Goal: Task Accomplishment & Management: Manage account settings

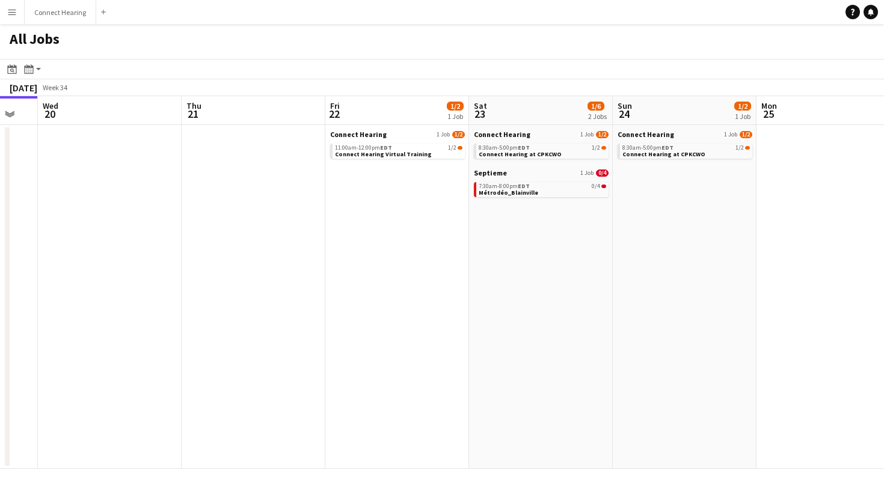
scroll to position [0, 403]
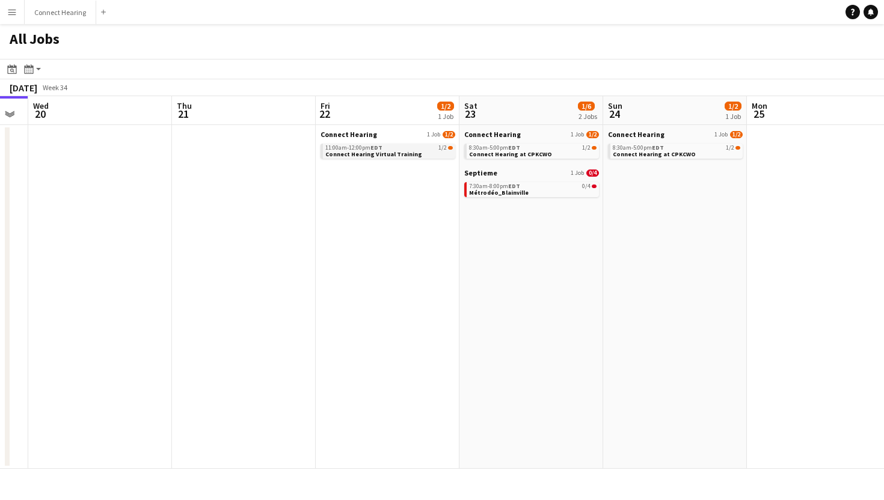
click at [399, 145] on div "11:00am-12:00pm EDT 1/2" at bounding box center [388, 148] width 127 height 6
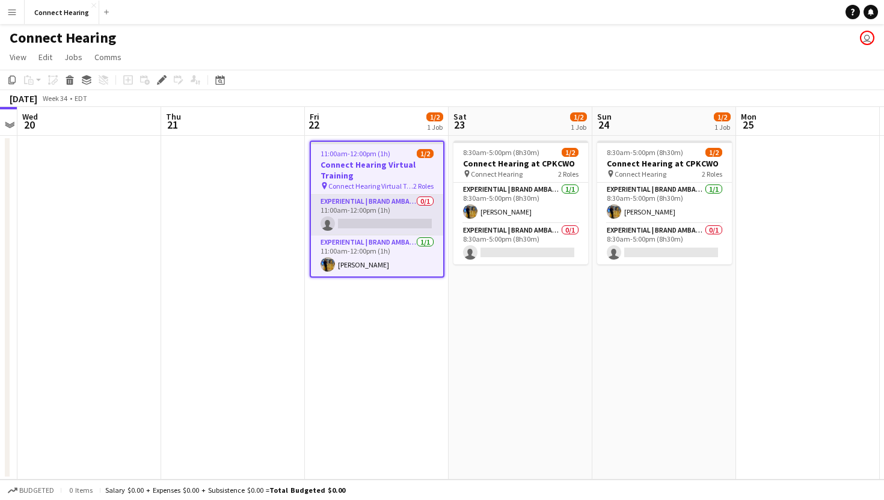
click at [320, 221] on app-card-role "Experiential | Brand Ambassador 0/1 11:00am-12:00pm (1h) single-neutral-actions" at bounding box center [377, 215] width 132 height 41
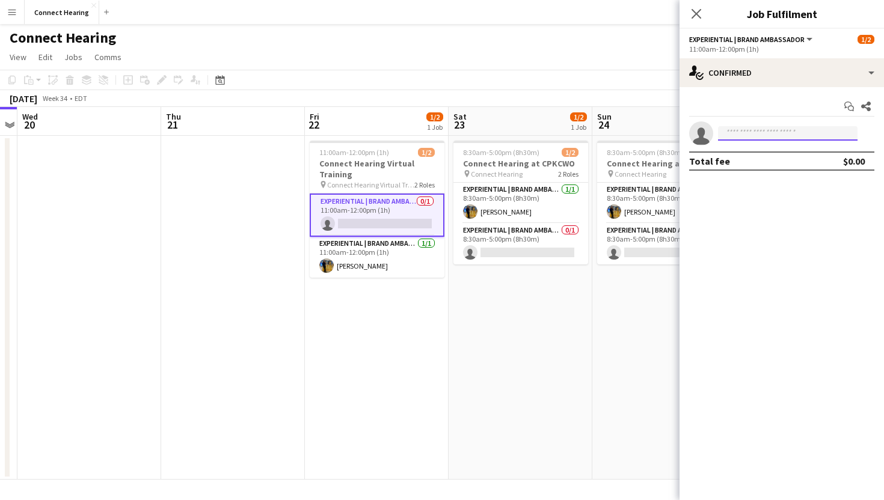
click at [765, 129] on input at bounding box center [787, 133] width 139 height 14
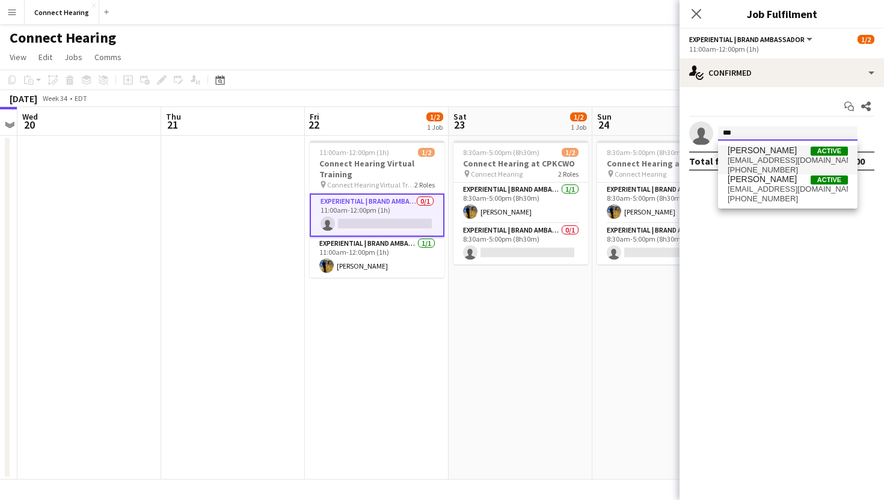
type input "***"
click at [772, 157] on span "sukhmani1502@gmail.com" at bounding box center [787, 161] width 120 height 10
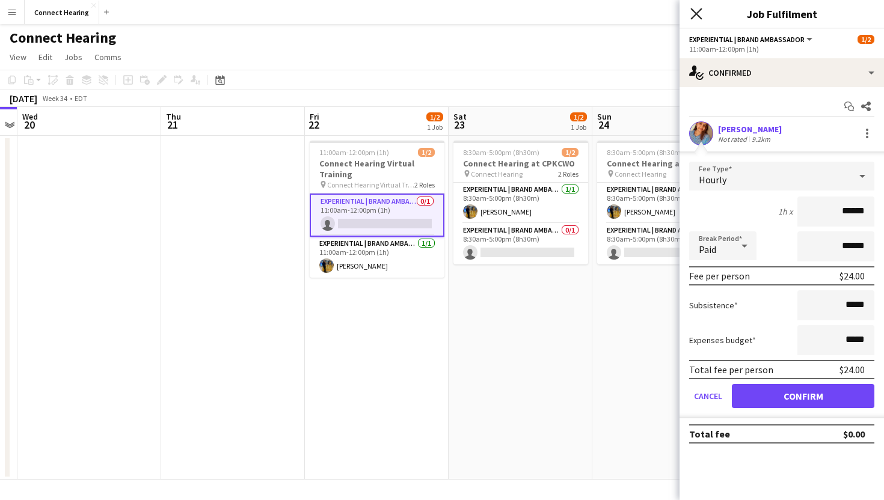
click at [699, 16] on icon at bounding box center [695, 13] width 11 height 11
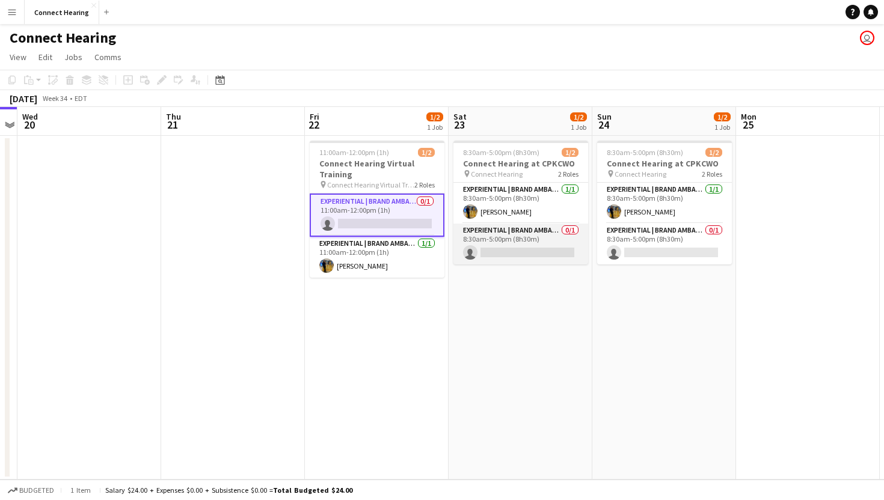
click at [519, 248] on app-card-role "Experiential | Brand Ambassador 0/1 8:30am-5:00pm (8h30m) single-neutral-actions" at bounding box center [520, 244] width 135 height 41
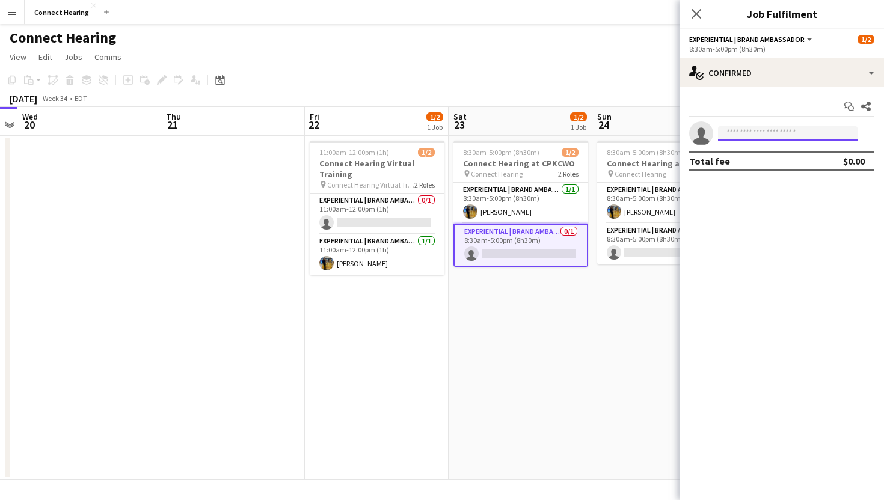
click at [757, 136] on input at bounding box center [787, 133] width 139 height 14
click at [756, 132] on input "**" at bounding box center [787, 133] width 139 height 14
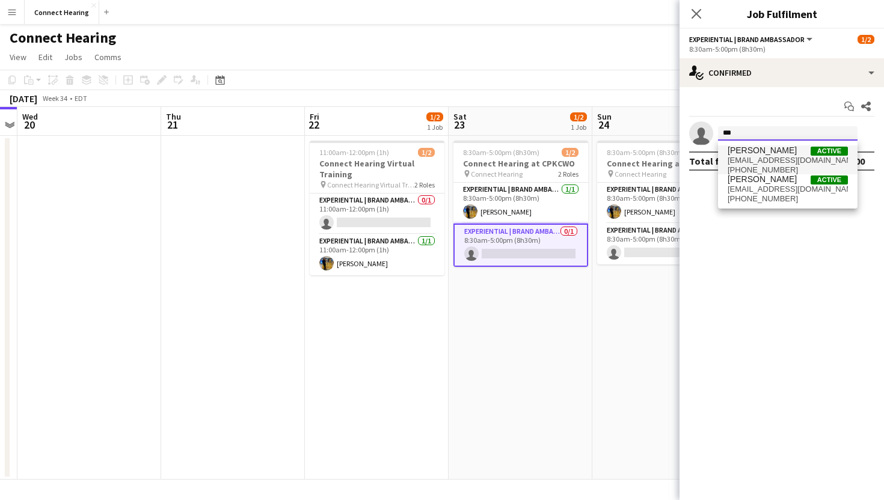
type input "***"
click at [742, 157] on span "sukhmani1502@gmail.com" at bounding box center [787, 161] width 120 height 10
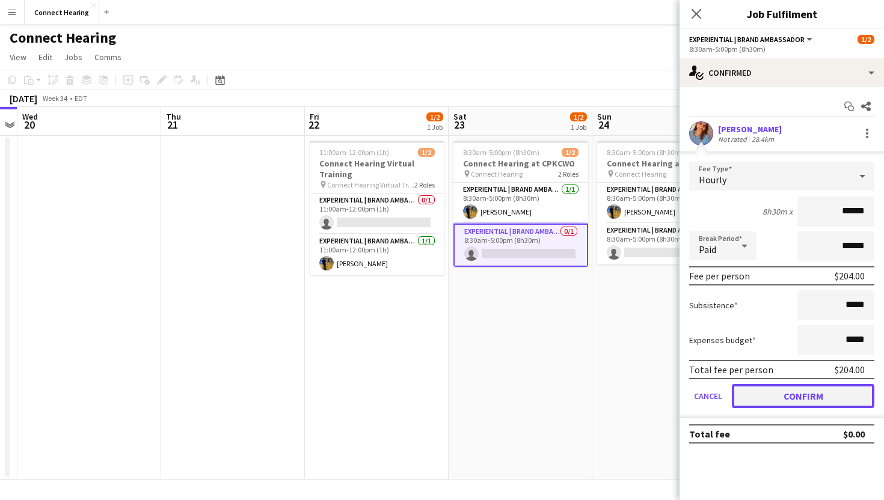
click at [783, 399] on button "Confirm" at bounding box center [803, 396] width 142 height 24
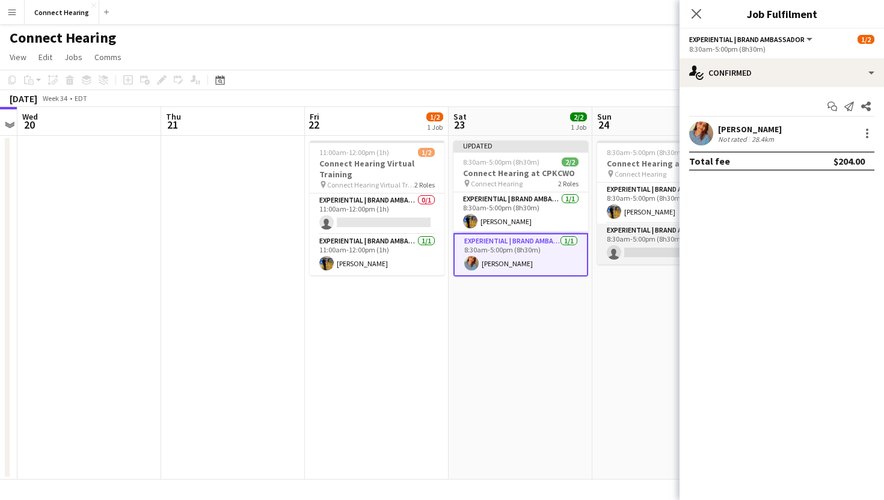
click at [637, 240] on app-card-role "Experiential | Brand Ambassador 0/1 8:30am-5:00pm (8h30m) single-neutral-actions" at bounding box center [664, 244] width 135 height 41
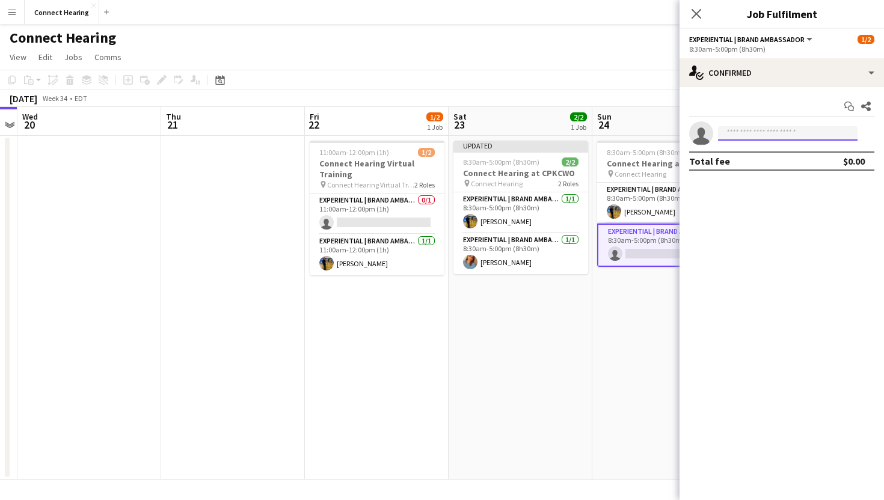
click at [735, 130] on input at bounding box center [787, 133] width 139 height 14
type input "****"
click at [754, 156] on span "sukhmani1502@gmail.com" at bounding box center [787, 161] width 120 height 10
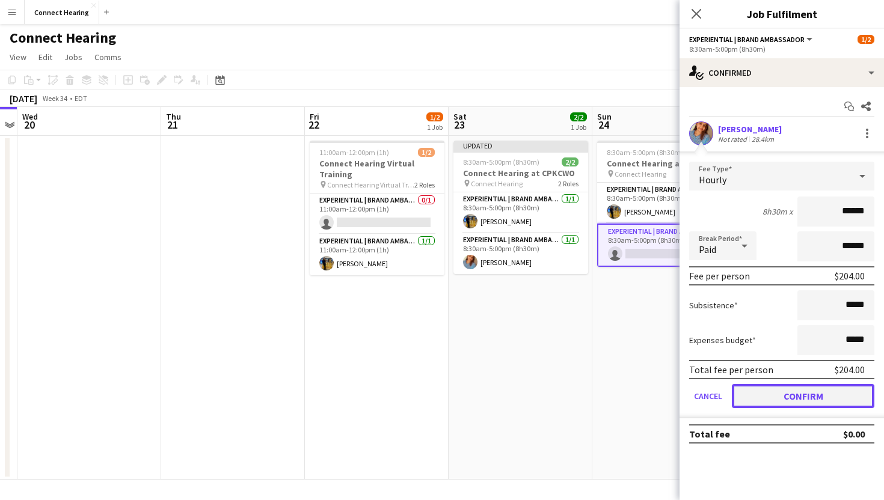
click at [795, 403] on button "Confirm" at bounding box center [803, 396] width 142 height 24
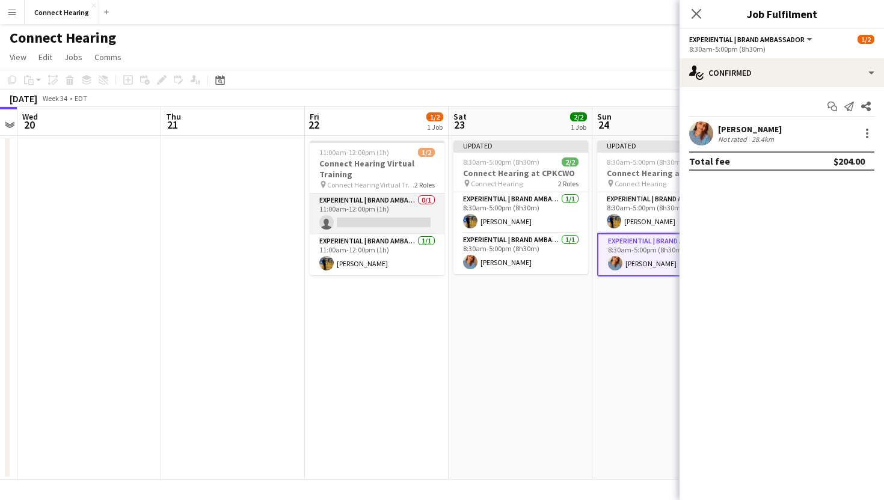
click at [345, 216] on app-card-role "Experiential | Brand Ambassador 0/1 11:00am-12:00pm (1h) single-neutral-actions" at bounding box center [377, 214] width 135 height 41
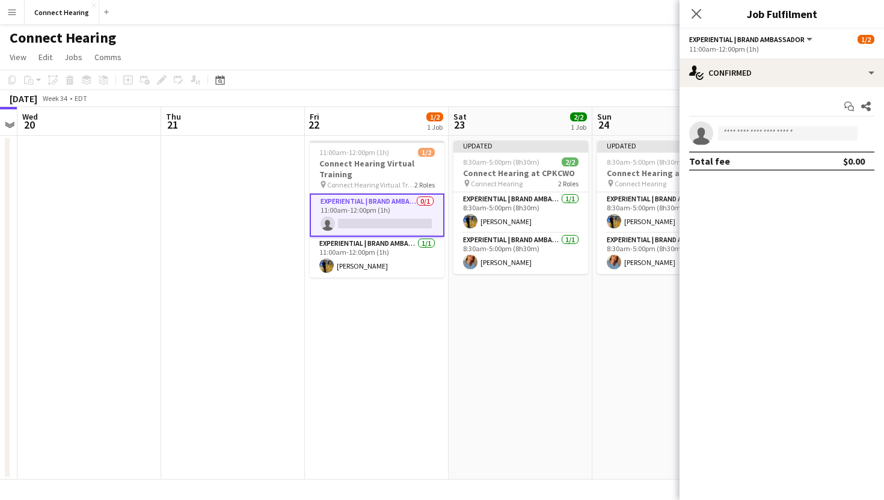
click at [781, 126] on app-invite-slot "single-neutral-actions" at bounding box center [781, 133] width 204 height 24
click at [790, 132] on input at bounding box center [787, 133] width 139 height 14
type input "****"
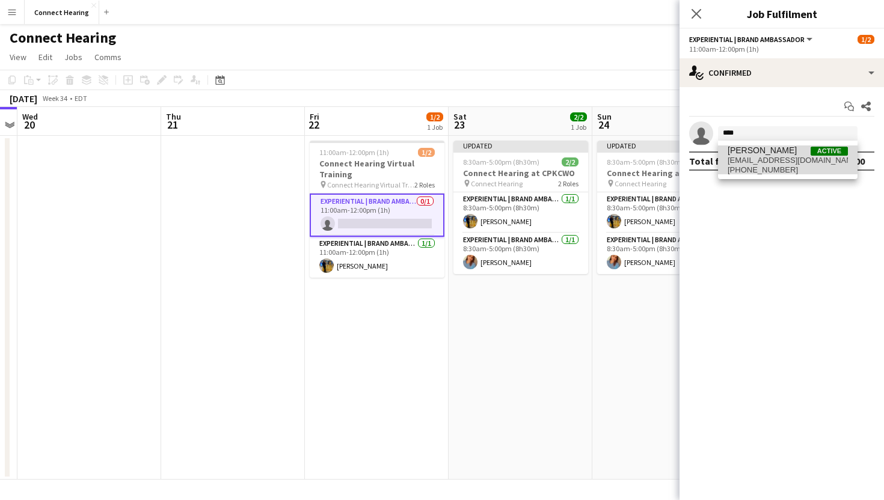
click at [772, 154] on span "Sukhmani Kaur" at bounding box center [761, 150] width 69 height 10
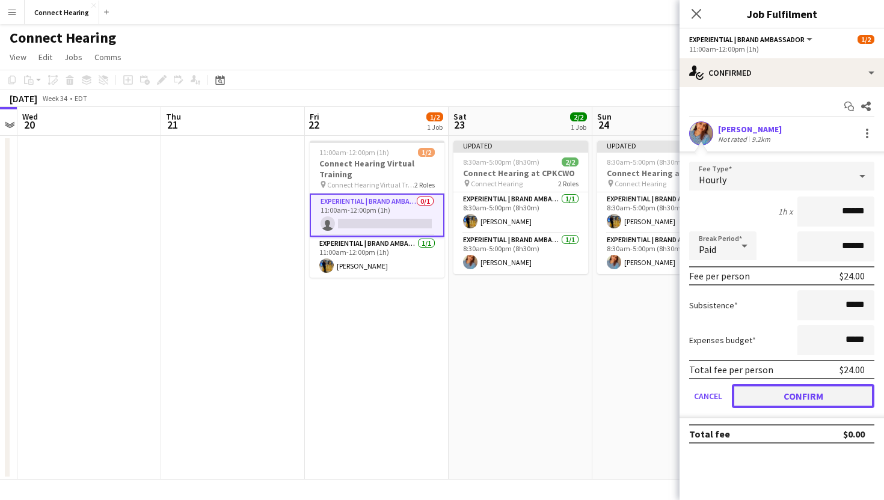
click at [768, 388] on button "Confirm" at bounding box center [803, 396] width 142 height 24
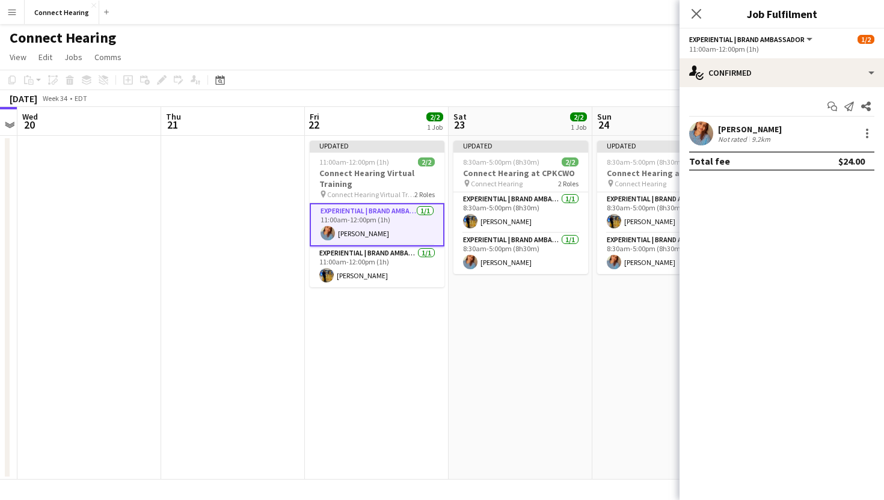
click at [589, 352] on app-date-cell "Updated 8:30am-5:00pm (8h30m) 2/2 Connect Hearing at CPKCWO pin Connect Hearing…" at bounding box center [520, 308] width 144 height 344
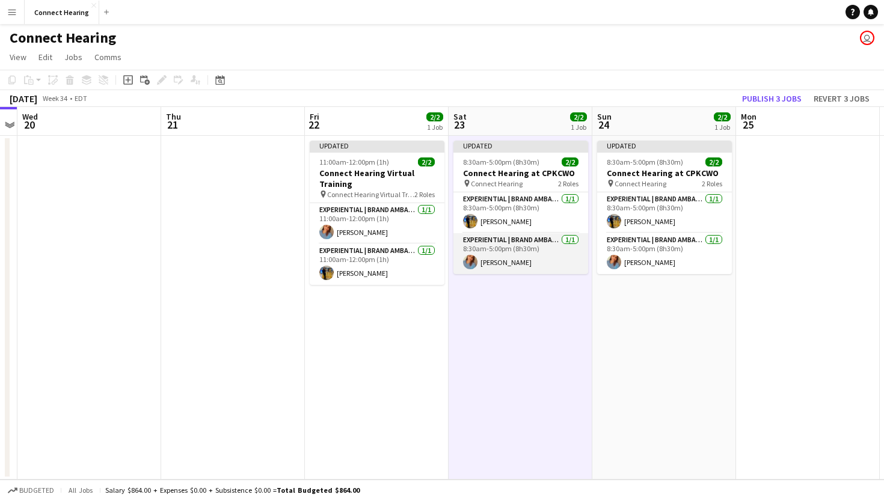
click at [472, 254] on app-card-role "Experiential | Brand Ambassador 1/1 8:30am-5:00pm (8h30m) Sukhmani Kaur" at bounding box center [520, 253] width 135 height 41
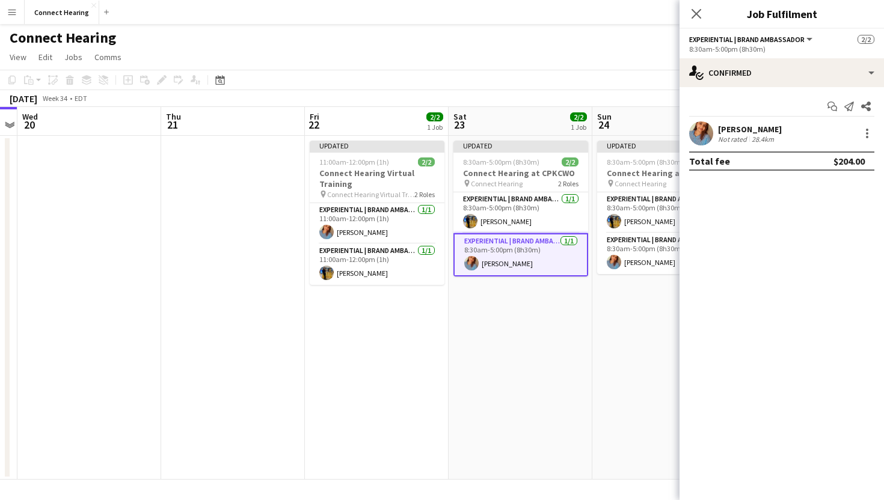
click at [703, 130] on app-user-avatar at bounding box center [701, 133] width 24 height 24
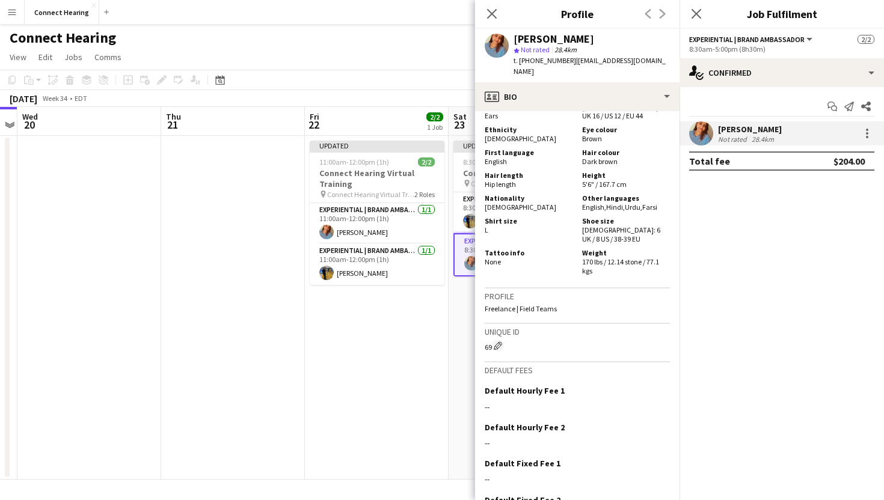
scroll to position [1190, 0]
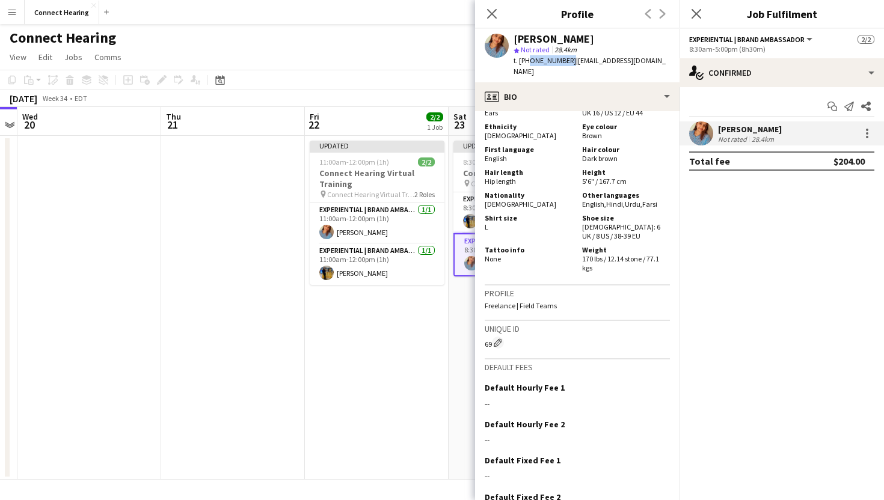
drag, startPoint x: 527, startPoint y: 62, endPoint x: 563, endPoint y: 62, distance: 36.1
click at [563, 62] on span "t. +16479661518" at bounding box center [544, 60] width 63 height 9
copy span "6479661518"
drag, startPoint x: 568, startPoint y: 61, endPoint x: 648, endPoint y: 60, distance: 79.9
click at [648, 60] on span "| sukhmani1502@gmail.com" at bounding box center [589, 66] width 152 height 20
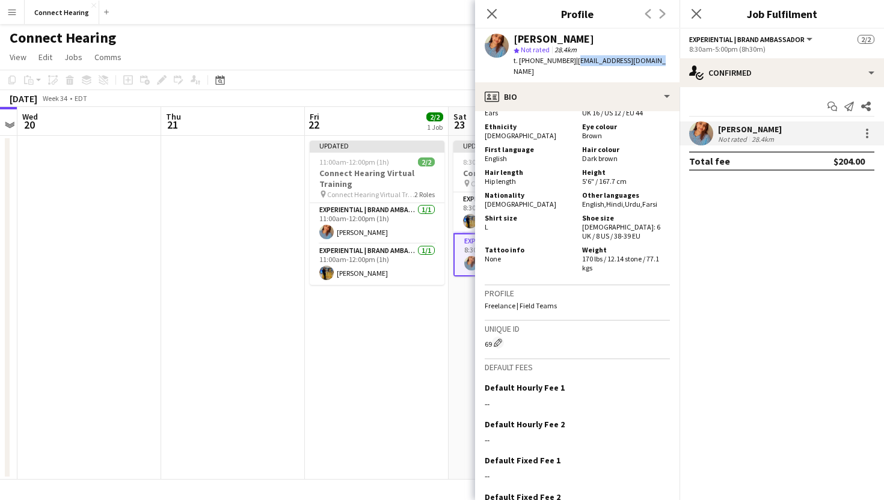
copy span "sukhmani1502@gmail.com"
click at [187, 309] on app-date-cell at bounding box center [233, 308] width 144 height 344
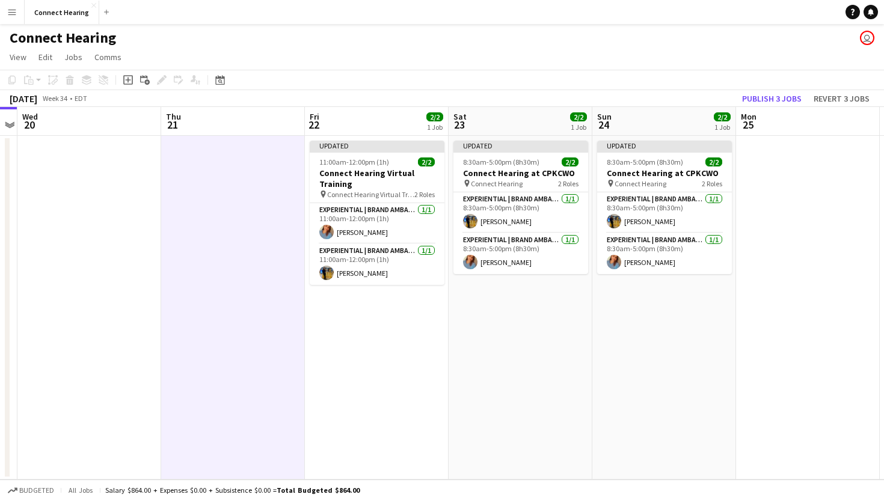
click at [516, 55] on app-page-menu "View Day view expanded Day view collapsed Month view Date picker Jump to today …" at bounding box center [442, 58] width 884 height 23
